Goal: Transaction & Acquisition: Purchase product/service

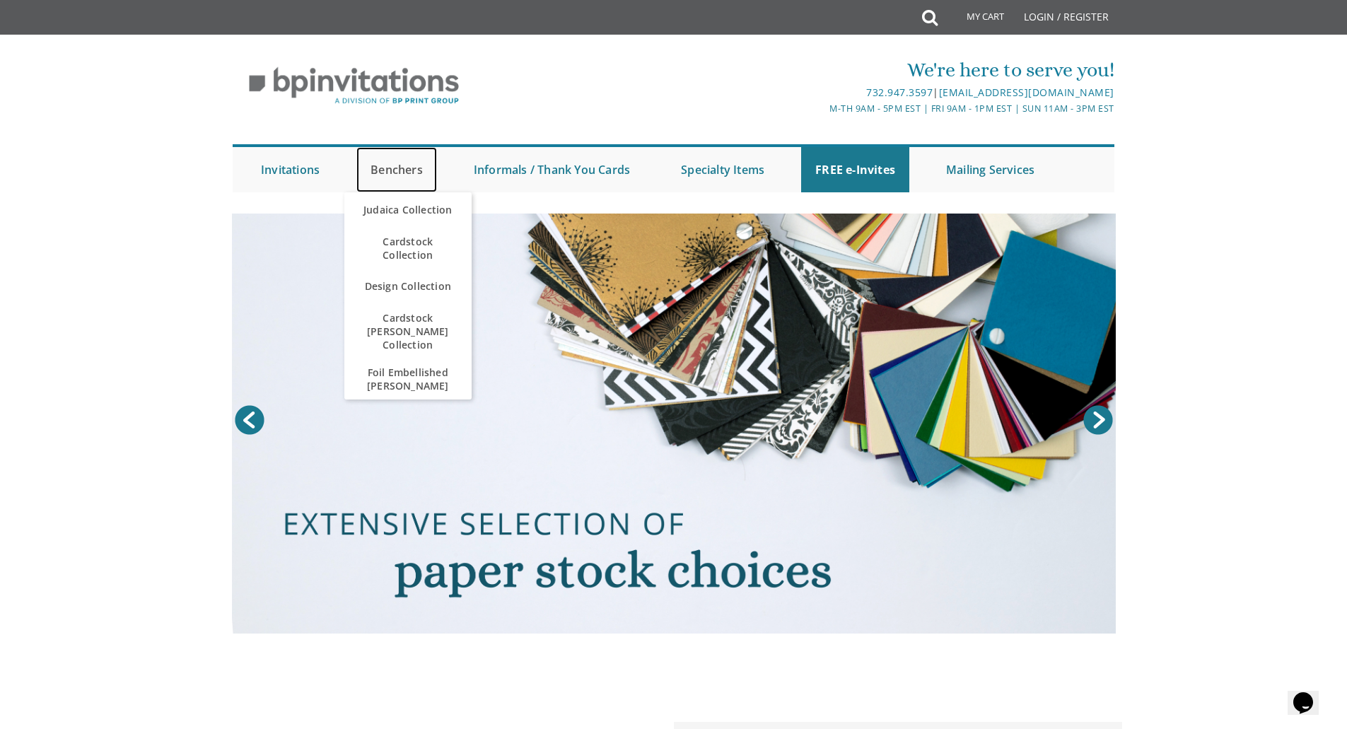
click at [385, 169] on link "Benchers" at bounding box center [396, 169] width 81 height 45
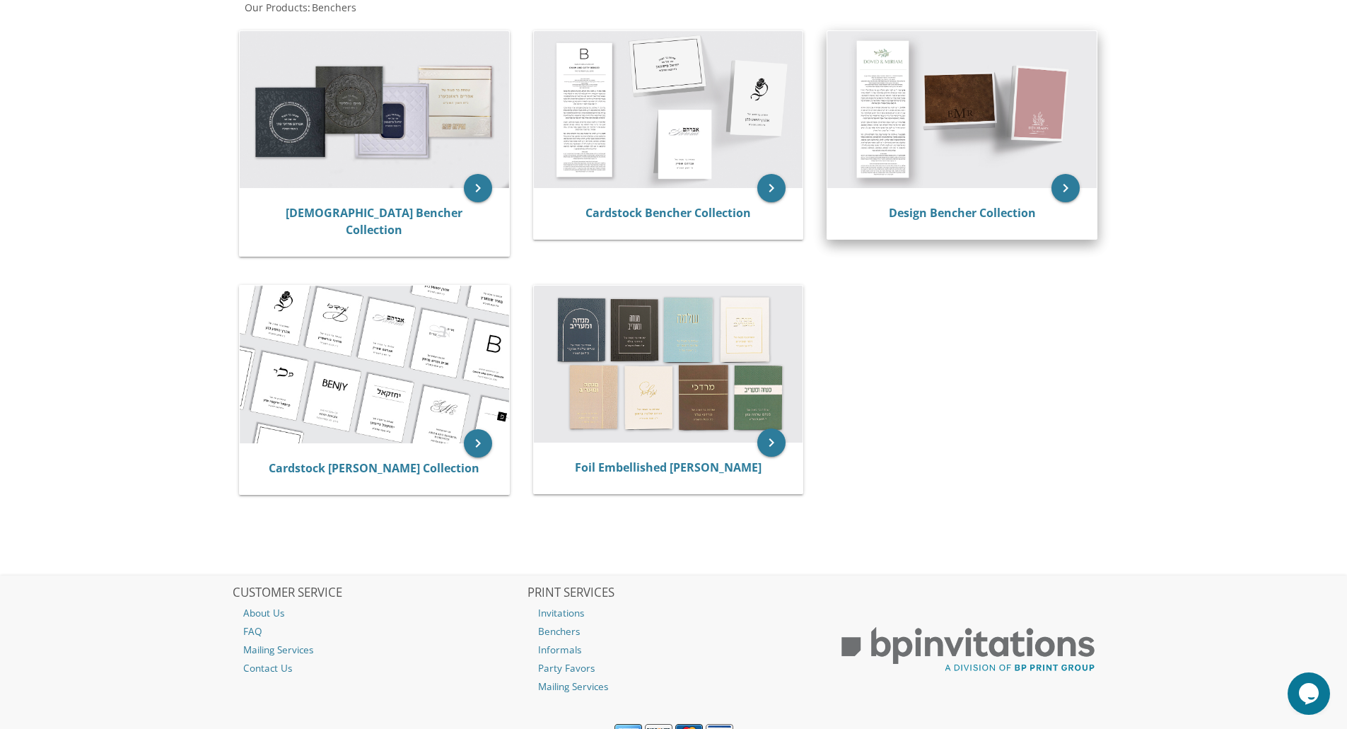
scroll to position [331, 0]
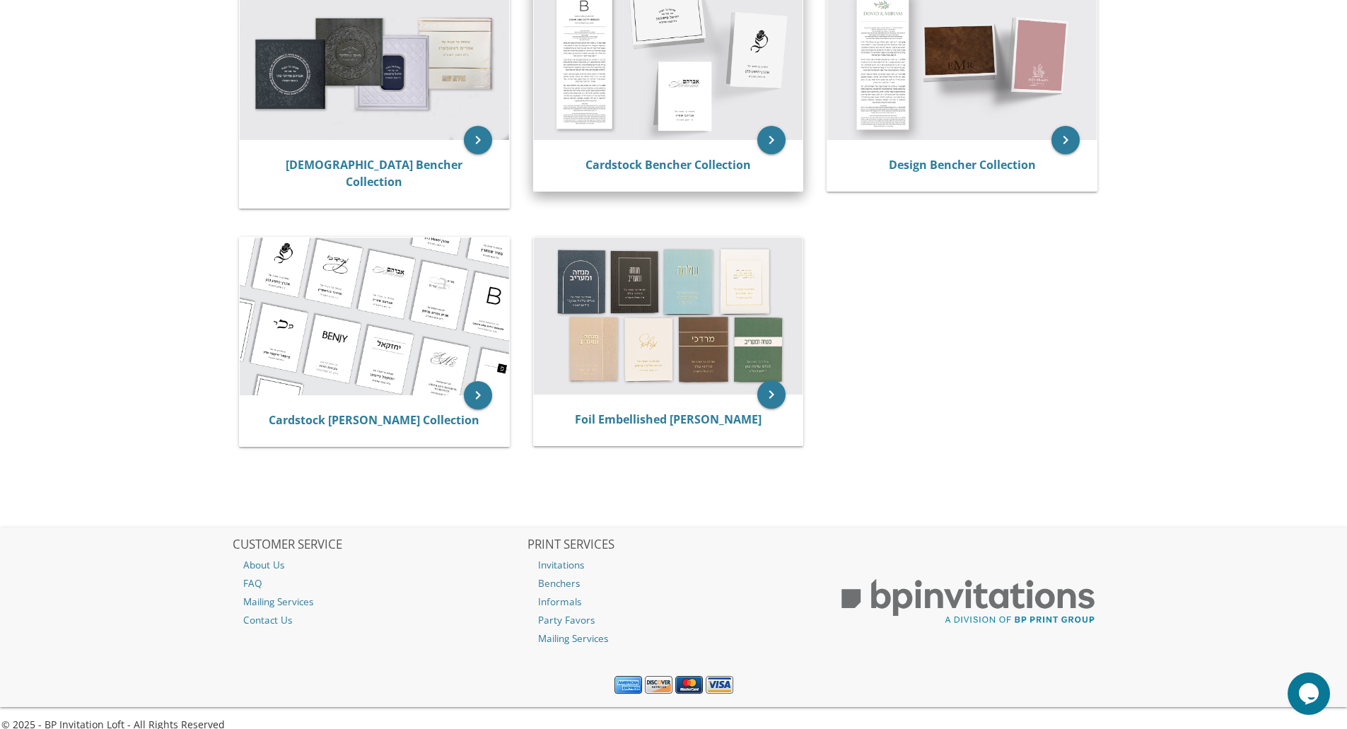
drag, startPoint x: 758, startPoint y: 80, endPoint x: 757, endPoint y: 87, distance: 7.2
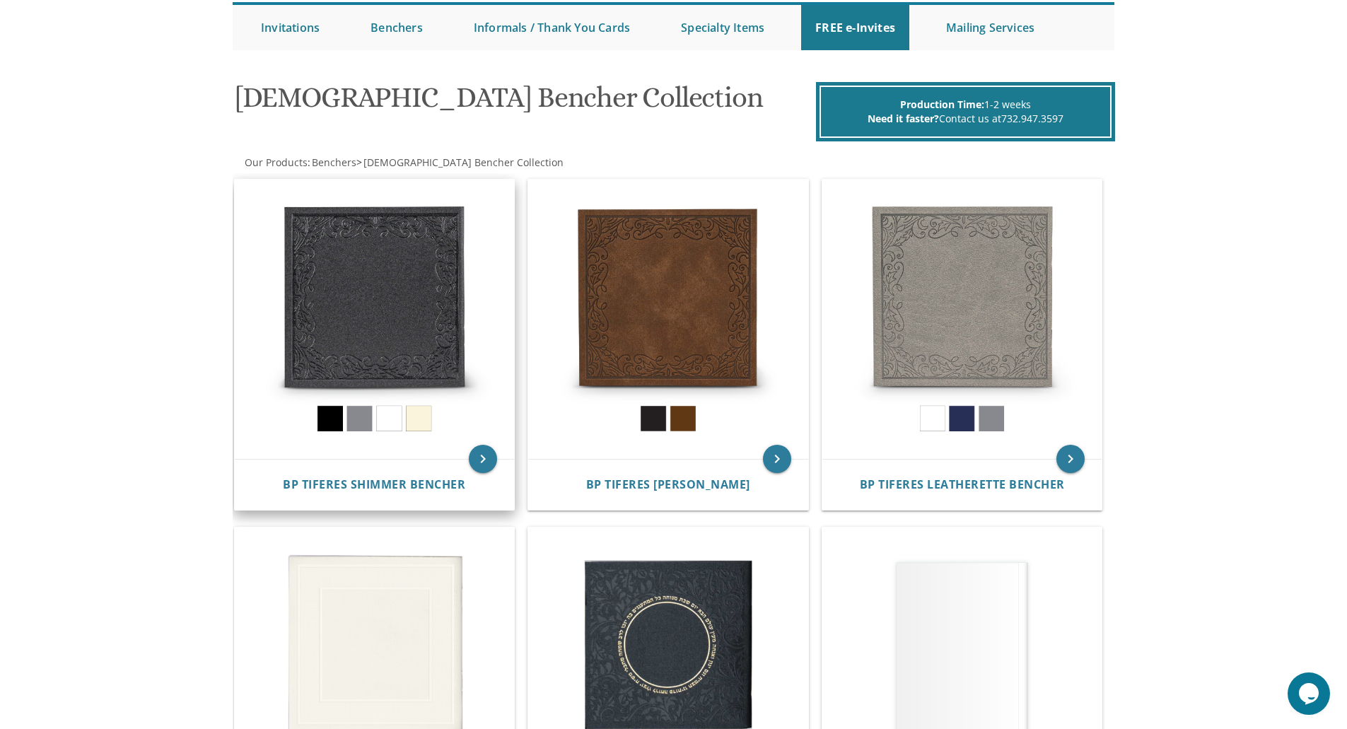
scroll to position [425, 0]
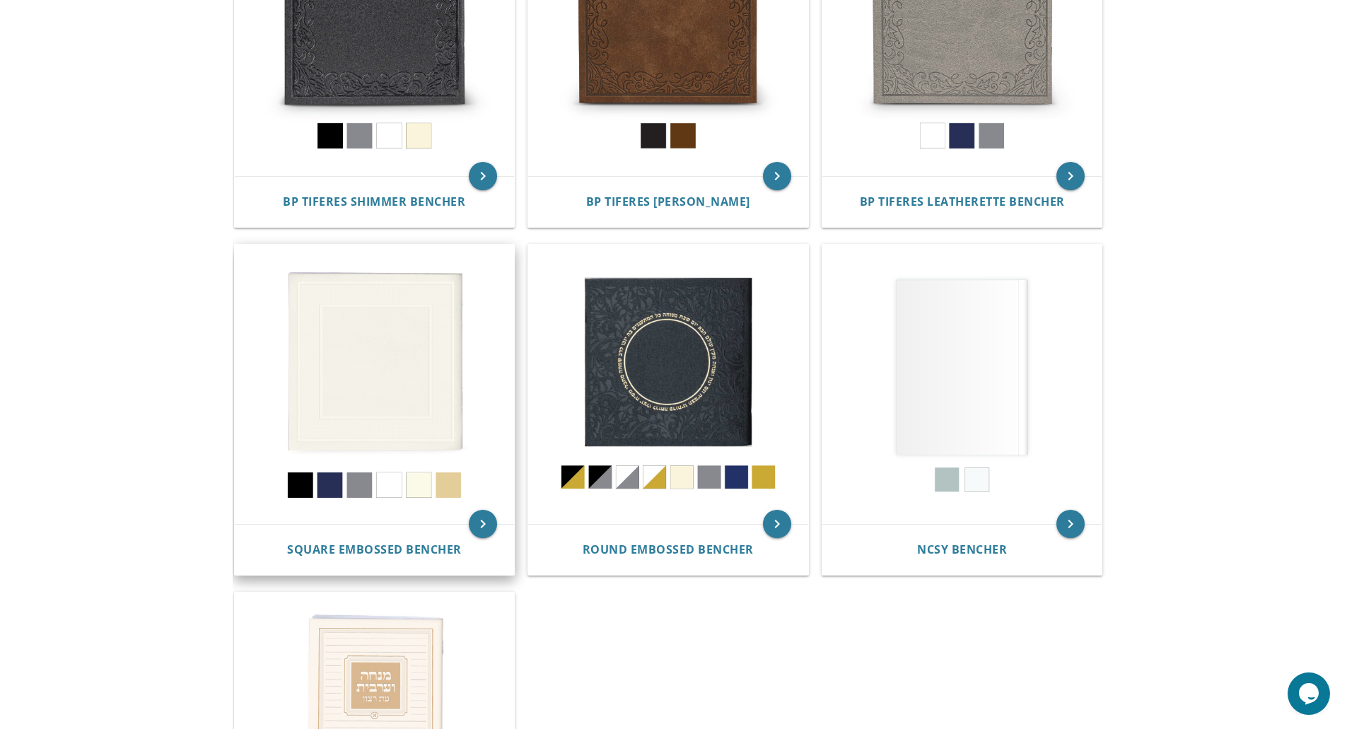
click at [354, 384] on img at bounding box center [375, 385] width 280 height 280
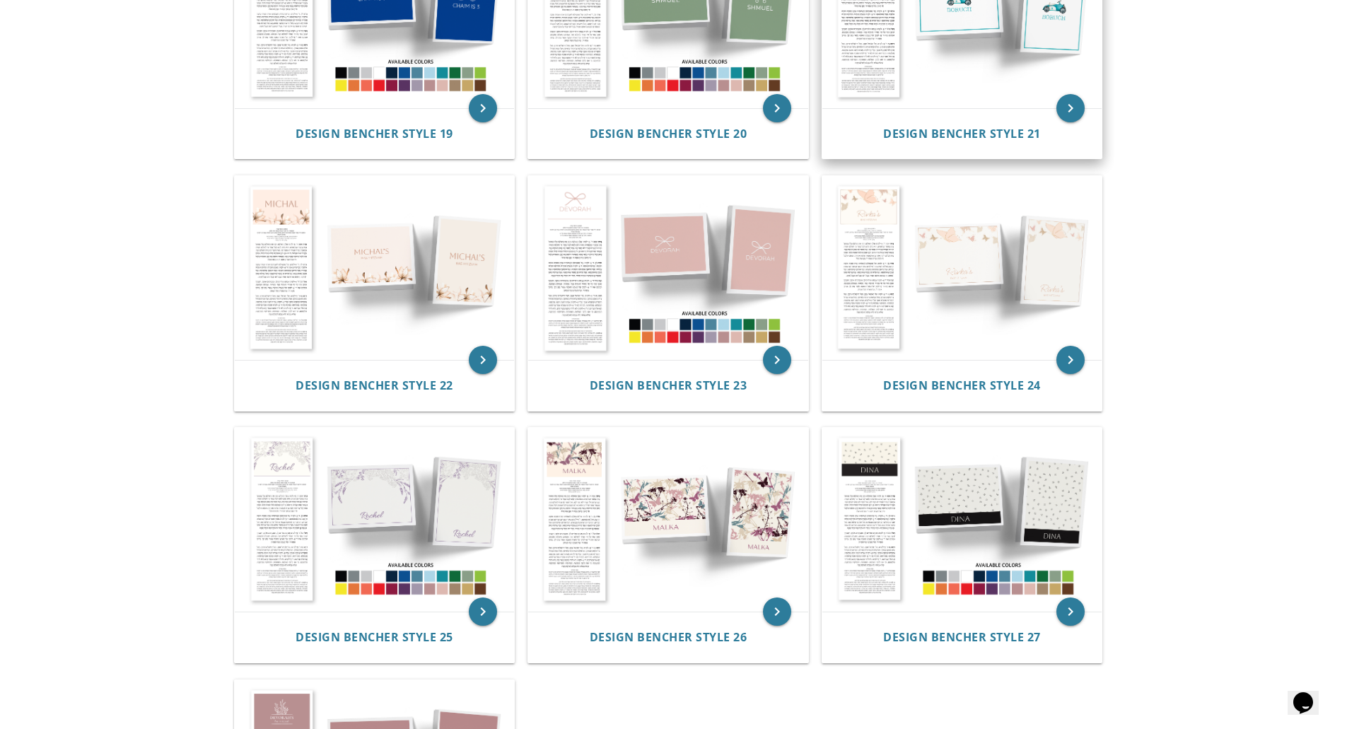
scroll to position [1485, 0]
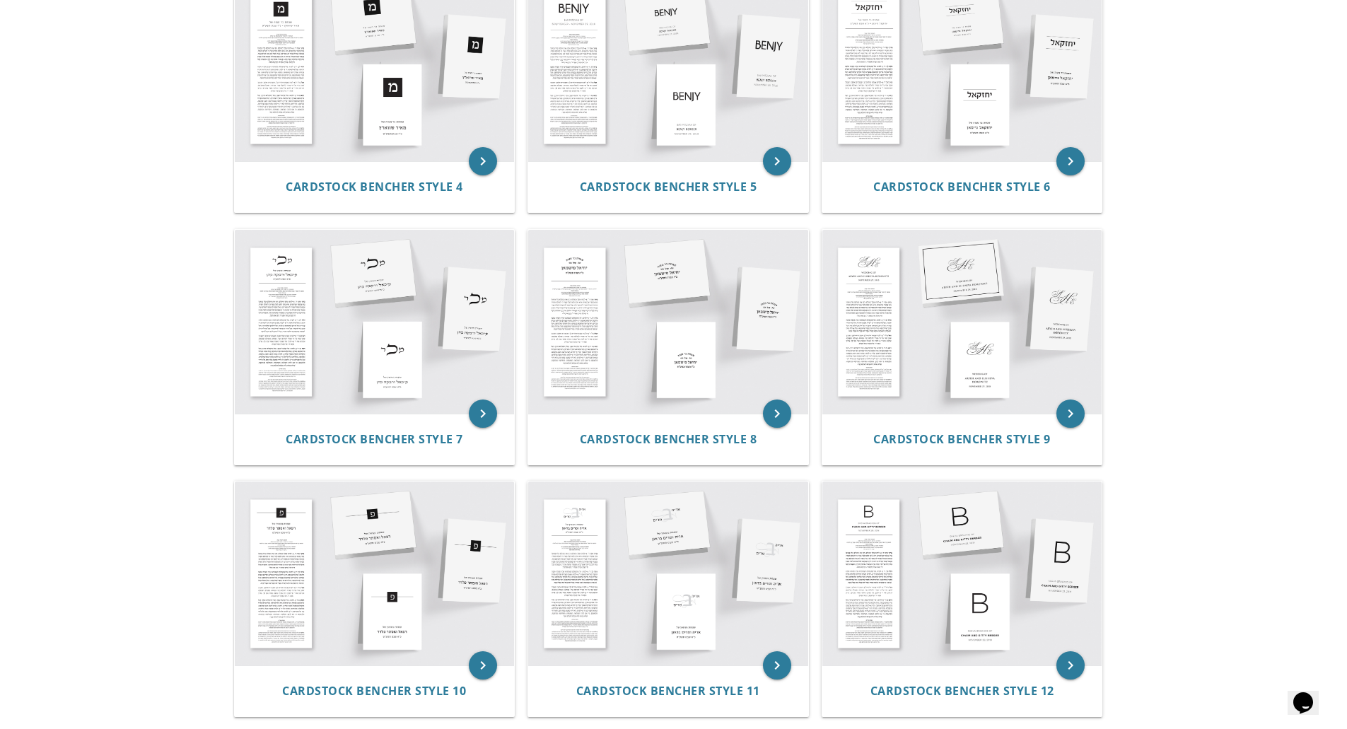
scroll to position [778, 0]
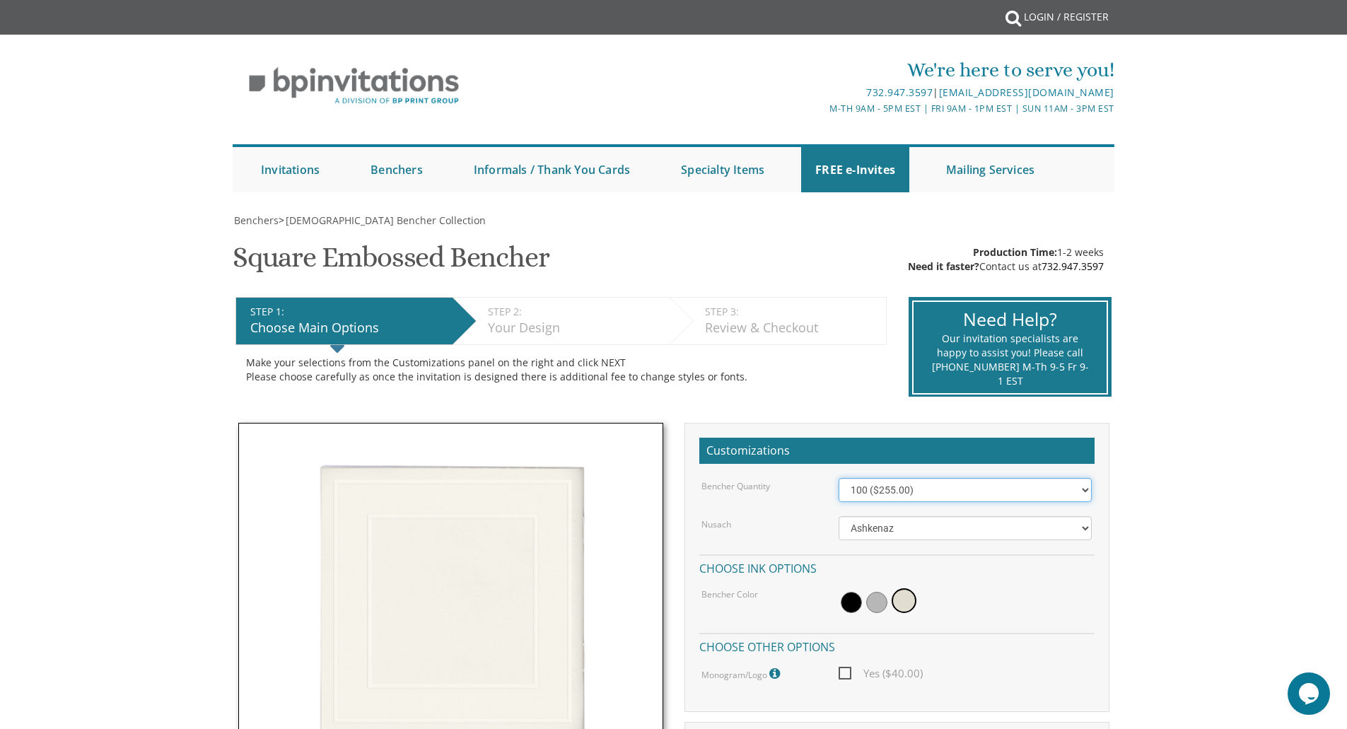
click at [906, 489] on select "100 ($255.00) 200 ($510.00) 300 ($765.00) 400 ($1,020.00) 500 ($1,275.00)" at bounding box center [965, 490] width 253 height 24
select select "300"
click at [839, 478] on select "100 ($255.00) 200 ($510.00) 300 ($765.00) 400 ($1,020.00) 500 ($1,275.00)" at bounding box center [965, 490] width 253 height 24
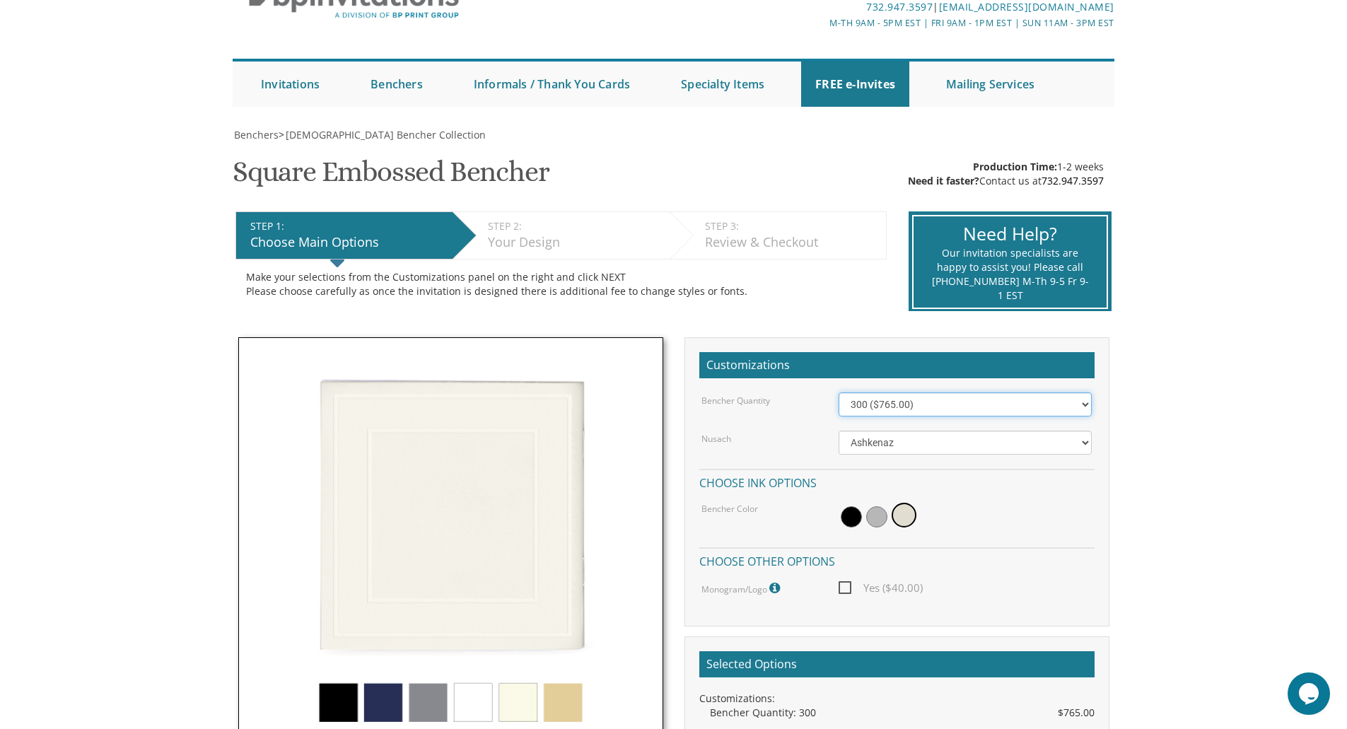
scroll to position [283, 0]
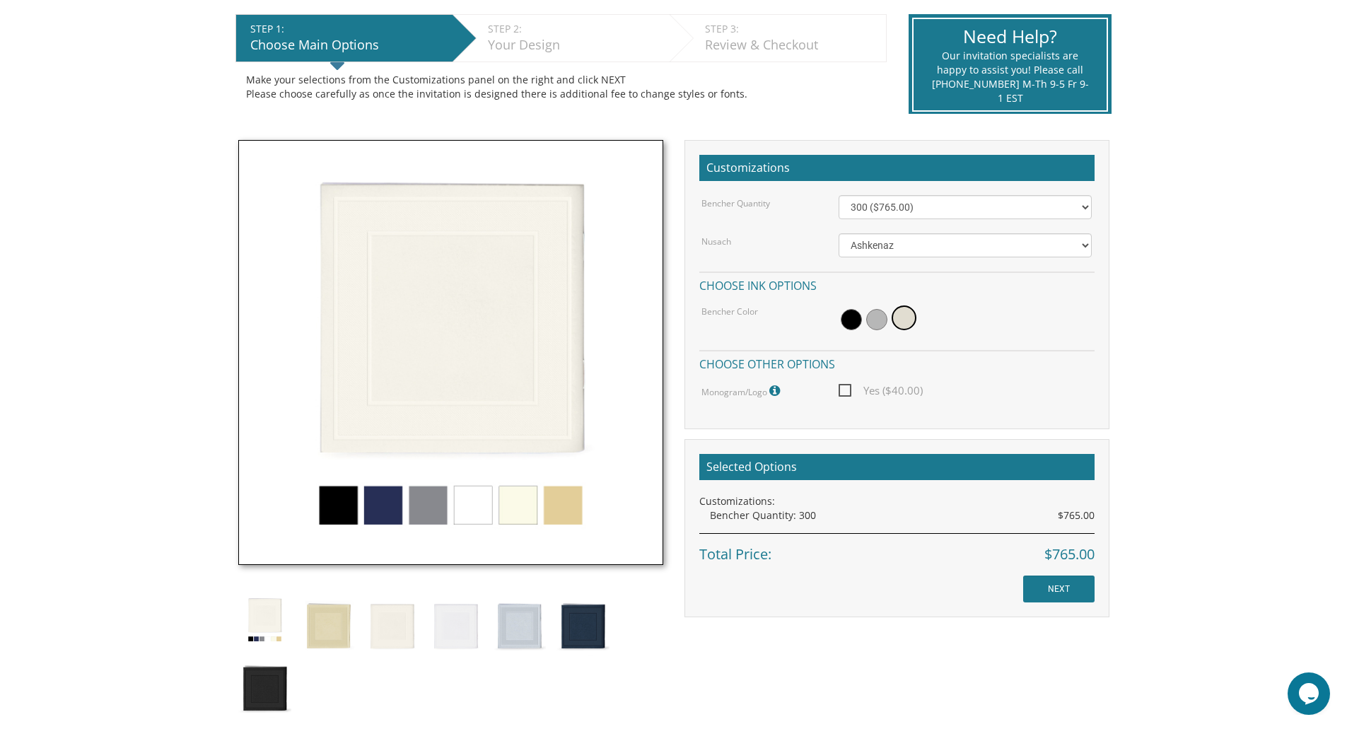
click at [848, 383] on span "Yes ($40.00)" at bounding box center [881, 391] width 84 height 18
click at [848, 385] on input "Yes ($40.00)" at bounding box center [843, 389] width 9 height 9
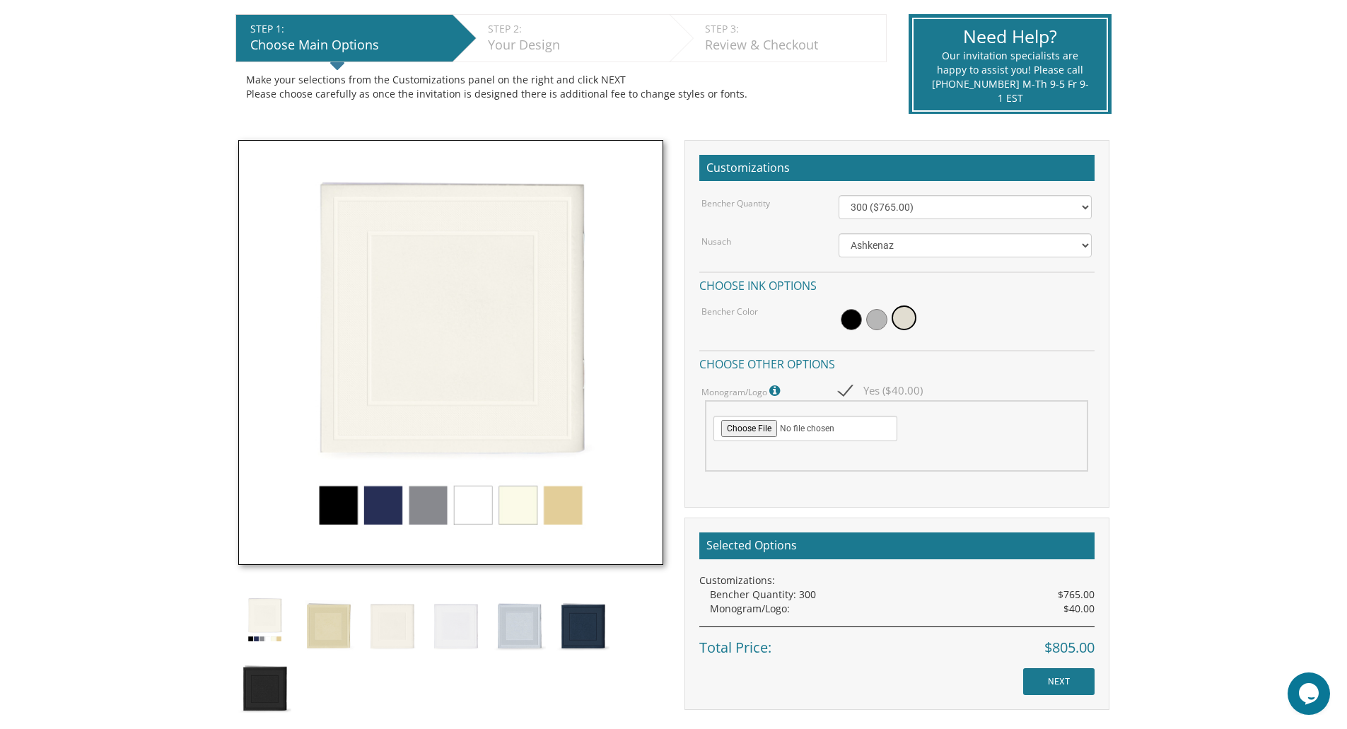
click at [849, 388] on span "Yes ($40.00)" at bounding box center [881, 391] width 84 height 18
click at [848, 388] on input "Yes ($40.00)" at bounding box center [843, 389] width 9 height 9
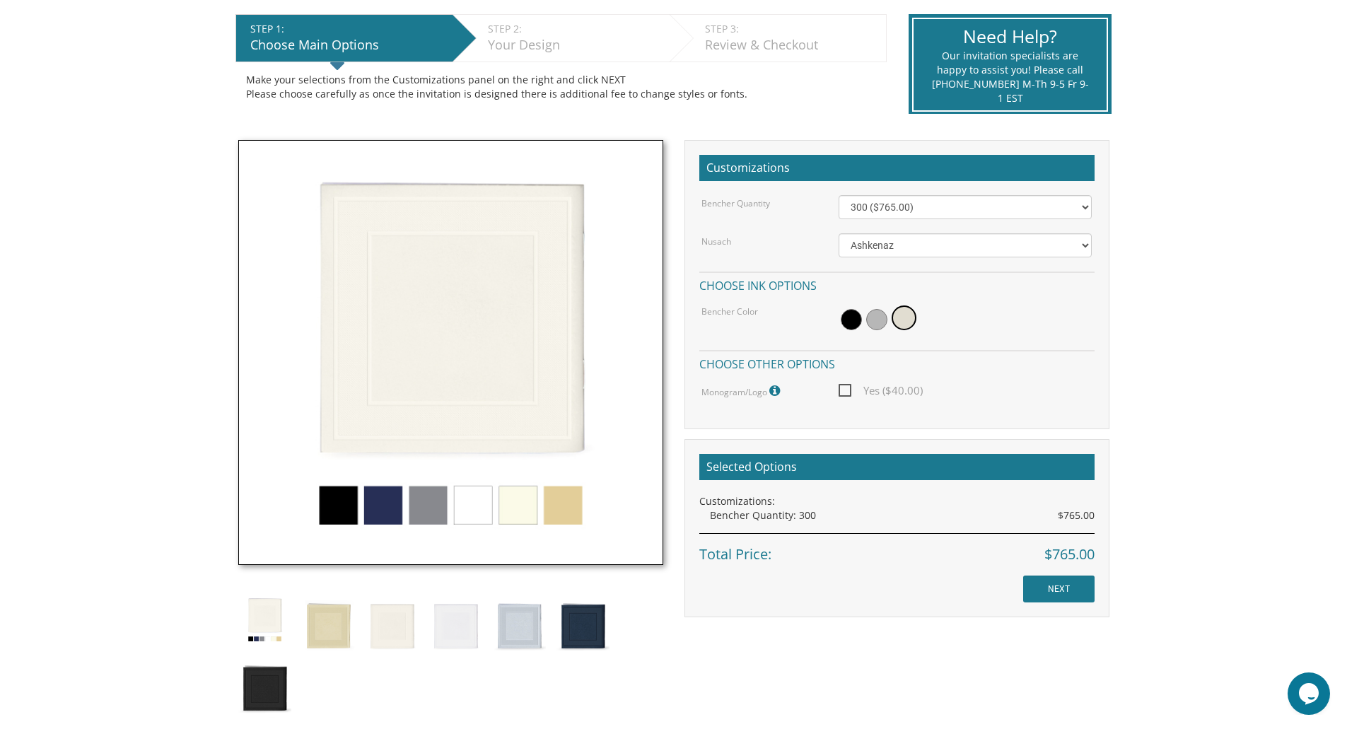
click at [849, 388] on span "Yes ($40.00)" at bounding box center [881, 391] width 84 height 18
click at [848, 388] on input "Yes ($40.00)" at bounding box center [843, 389] width 9 height 9
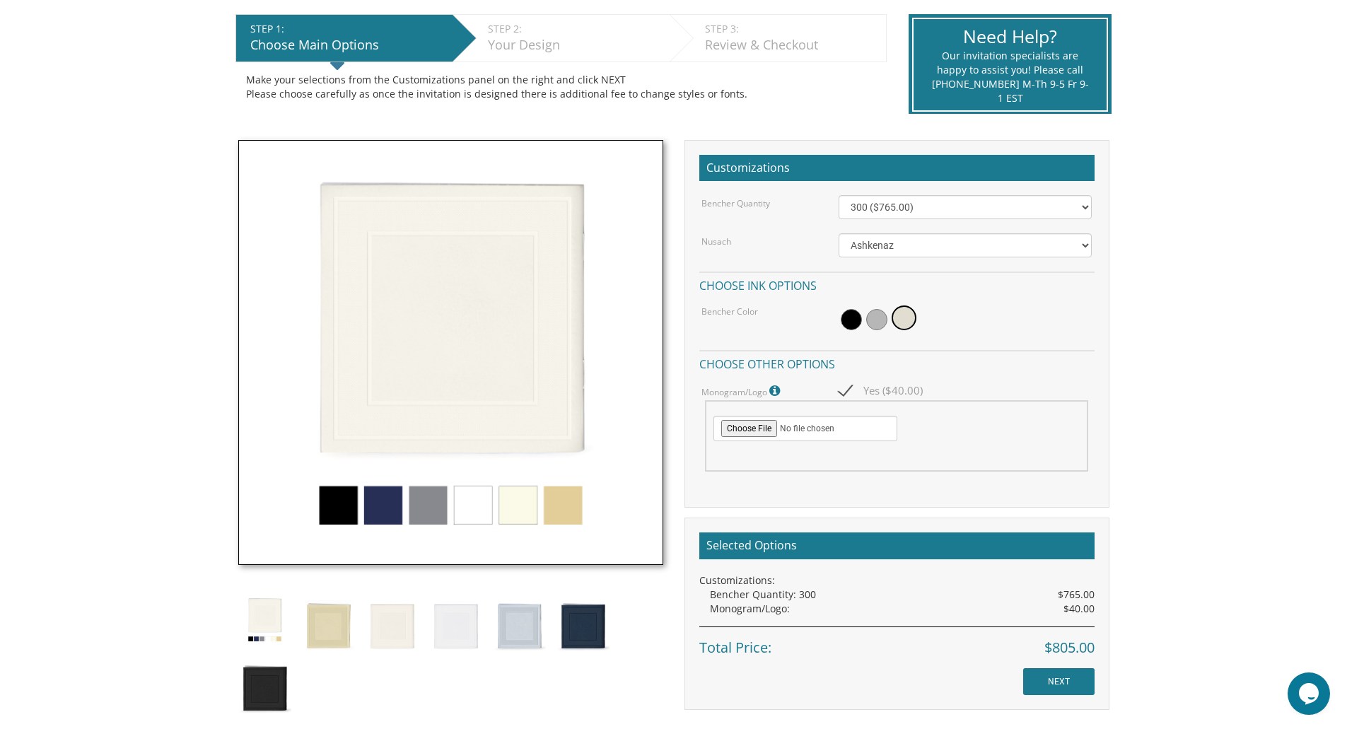
click at [849, 388] on span "Yes ($40.00)" at bounding box center [881, 391] width 84 height 18
click at [848, 388] on input "Yes ($40.00)" at bounding box center [843, 389] width 9 height 9
checkbox input "false"
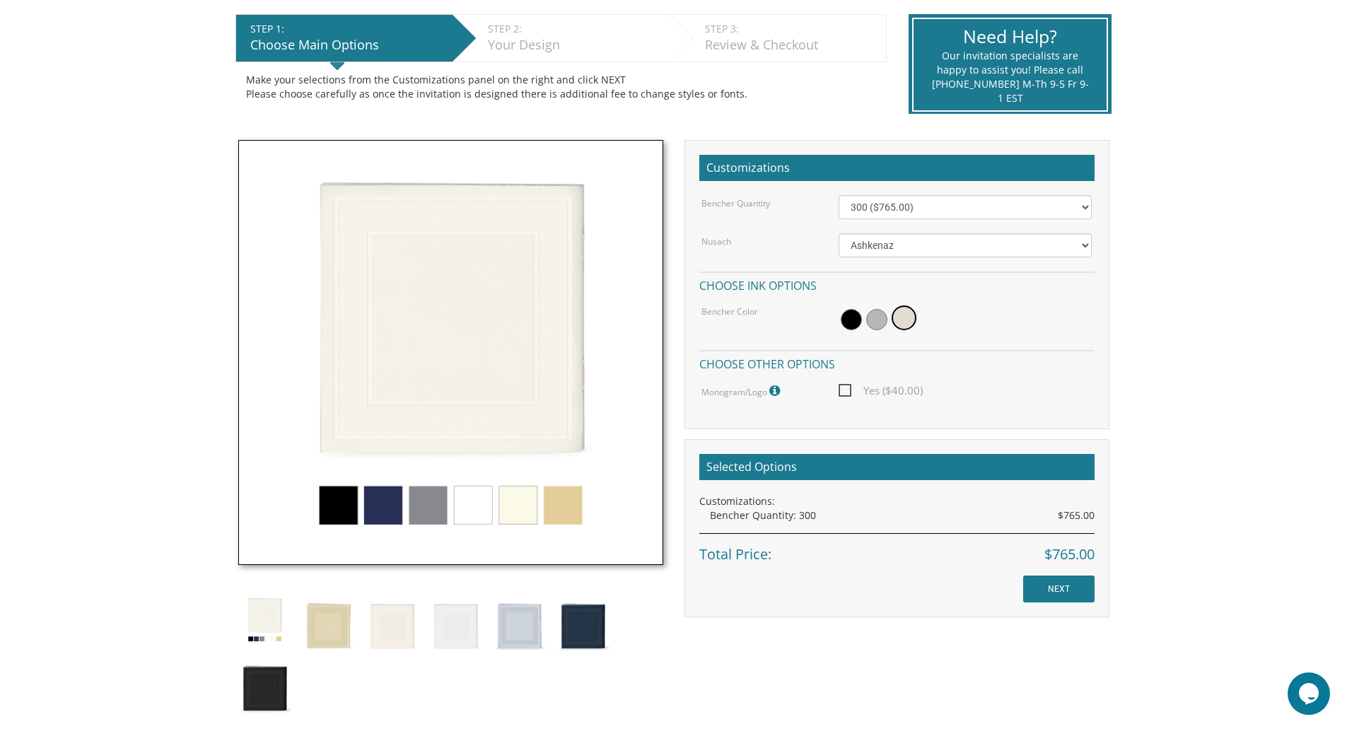
click at [544, 504] on img at bounding box center [450, 352] width 425 height 425
